Goal: Task Accomplishment & Management: Complete application form

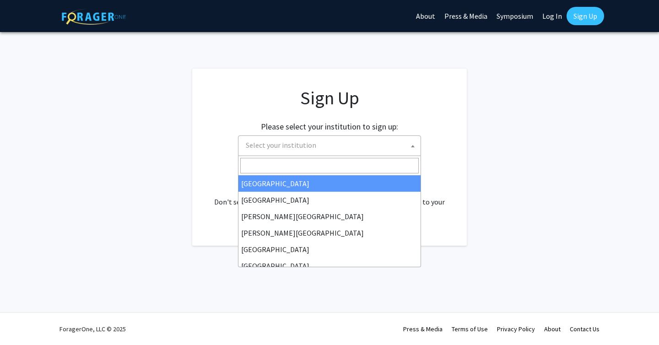
click at [364, 138] on span "Select your institution" at bounding box center [331, 145] width 179 height 19
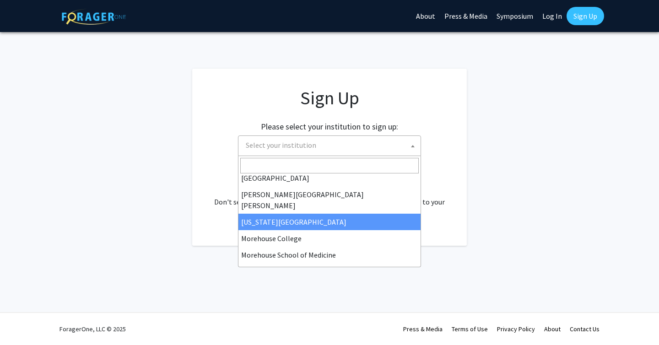
scroll to position [170, 0]
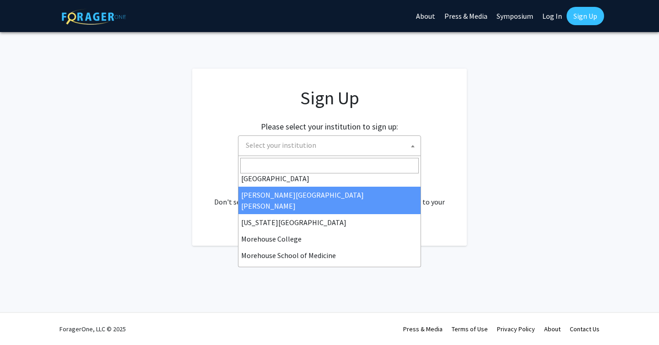
select select "1"
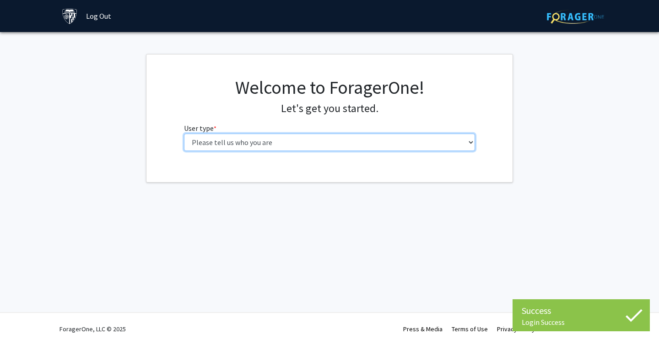
click at [369, 142] on select "Please tell us who you are Undergraduate Student Master's Student Doctoral Cand…" at bounding box center [330, 142] width 292 height 17
select select "2: masters"
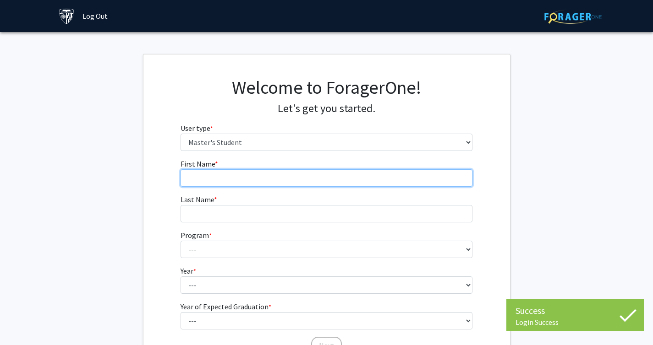
click at [323, 182] on input "First Name * required" at bounding box center [326, 177] width 292 height 17
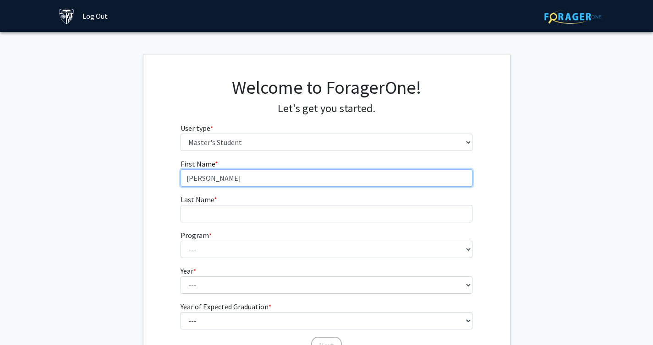
type input "[PERSON_NAME]"
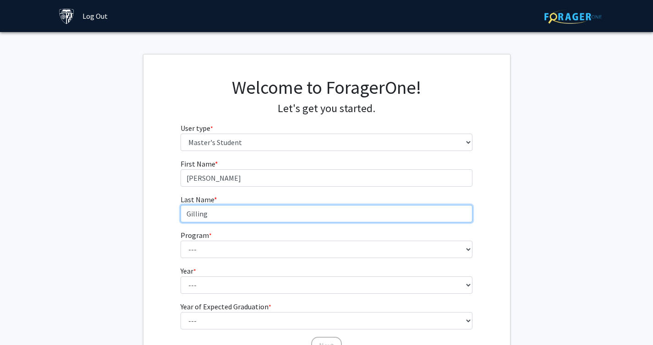
type input "Gilling"
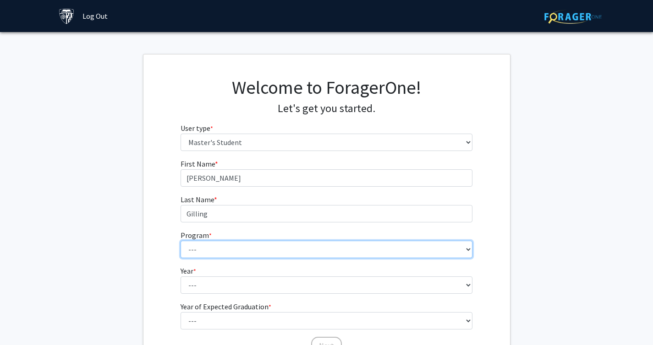
click at [398, 254] on select "--- Anatomy Education Applied and Computational Mathematics Applied Biomedical …" at bounding box center [326, 249] width 292 height 17
select select "8: 7"
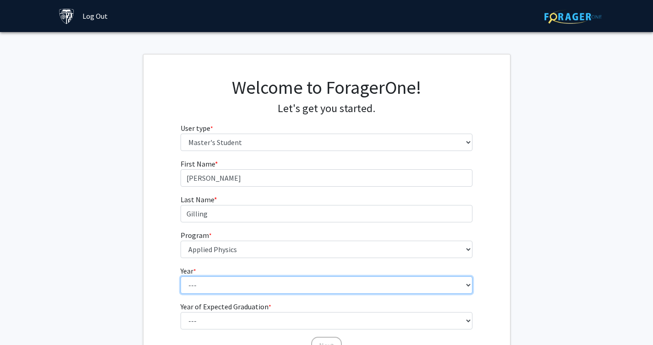
click at [227, 287] on select "--- First Year Second Year" at bounding box center [326, 285] width 292 height 17
select select "1: first_year"
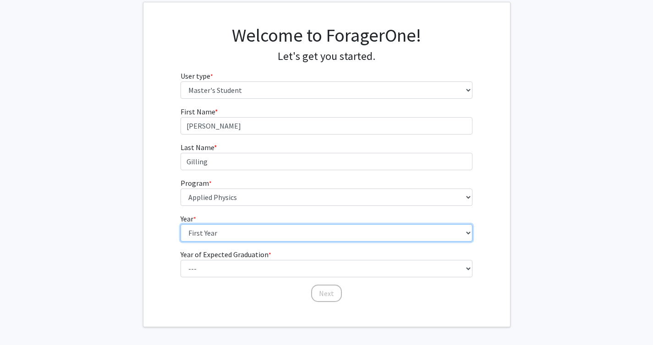
scroll to position [58, 0]
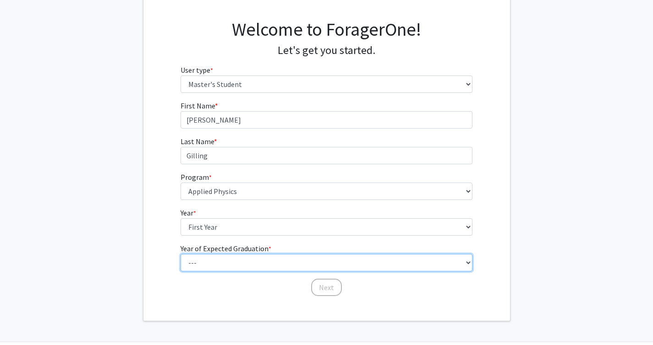
click at [232, 268] on select "--- 2025 2026 2027 2028 2029 2030 2031 2032 2033 2034" at bounding box center [326, 262] width 292 height 17
select select "3: 2027"
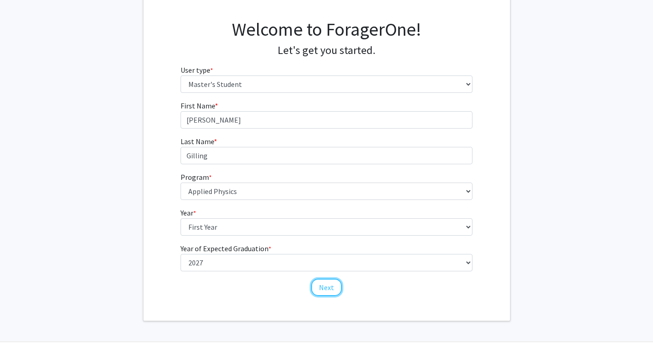
click at [335, 290] on button "Next" at bounding box center [326, 287] width 31 height 17
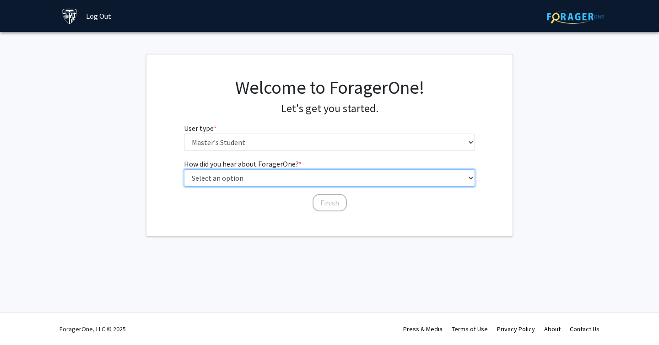
click at [327, 174] on select "Select an option Peer/student recommendation Faculty/staff recommendation Unive…" at bounding box center [330, 177] width 292 height 17
select select "3: university_website"
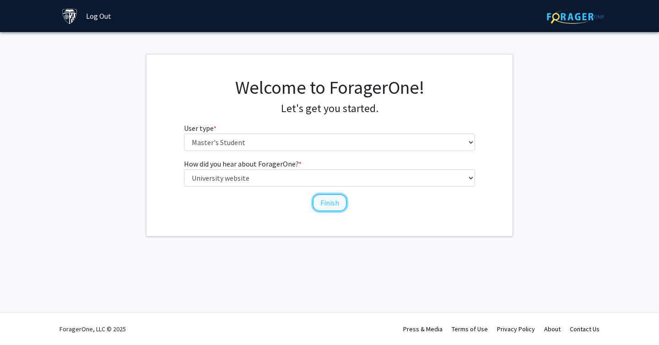
click at [332, 201] on button "Finish" at bounding box center [330, 202] width 34 height 17
